Goal: Task Accomplishment & Management: Manage account settings

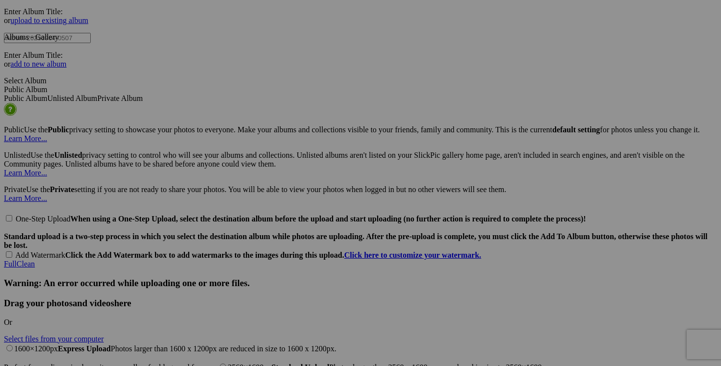
scroll to position [2057, 0]
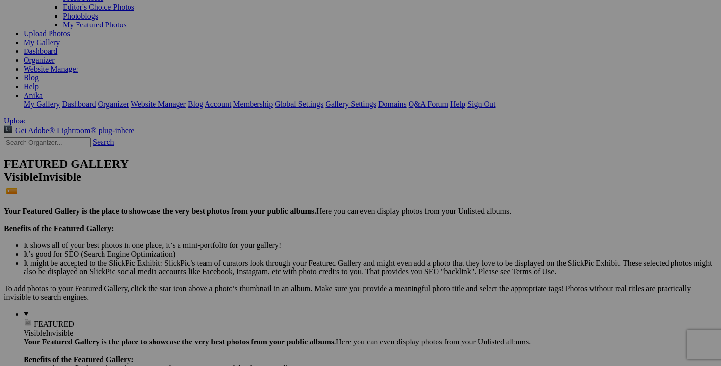
scroll to position [0, 0]
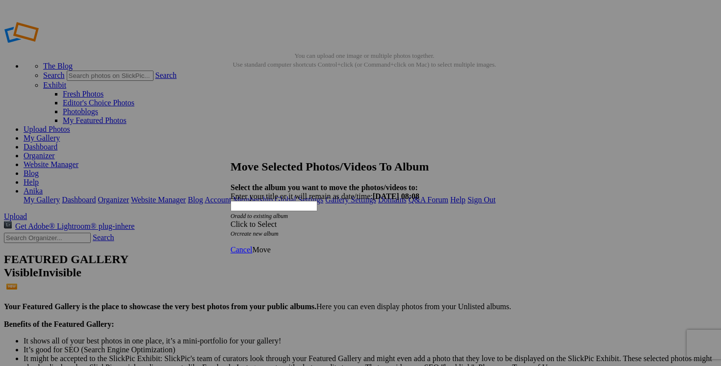
click at [230, 220] on span at bounding box center [230, 224] width 0 height 8
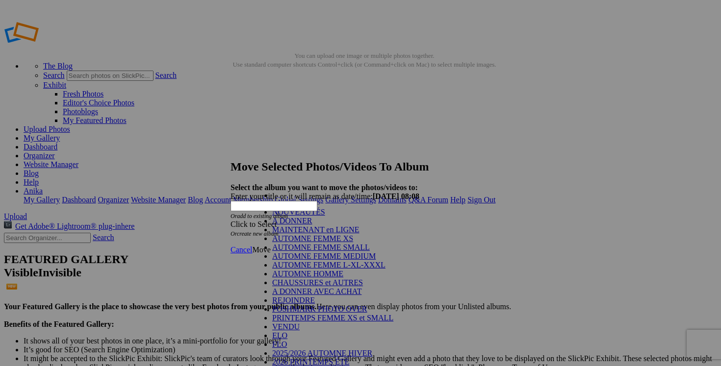
scroll to position [111, 0]
click at [300, 323] on link "VENDU" at bounding box center [285, 327] width 27 height 8
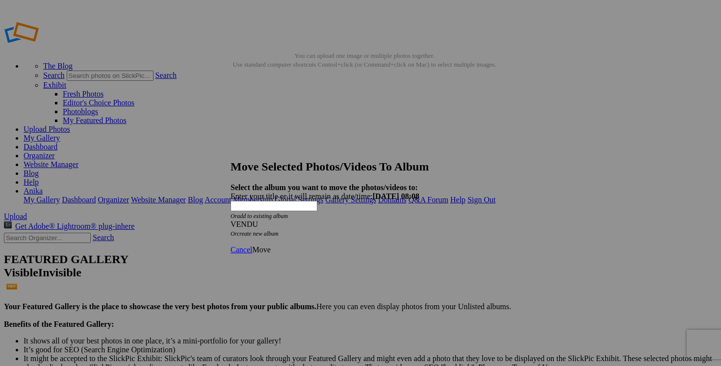
click at [270, 246] on span "Move" at bounding box center [261, 250] width 18 height 8
